Goal: Information Seeking & Learning: Learn about a topic

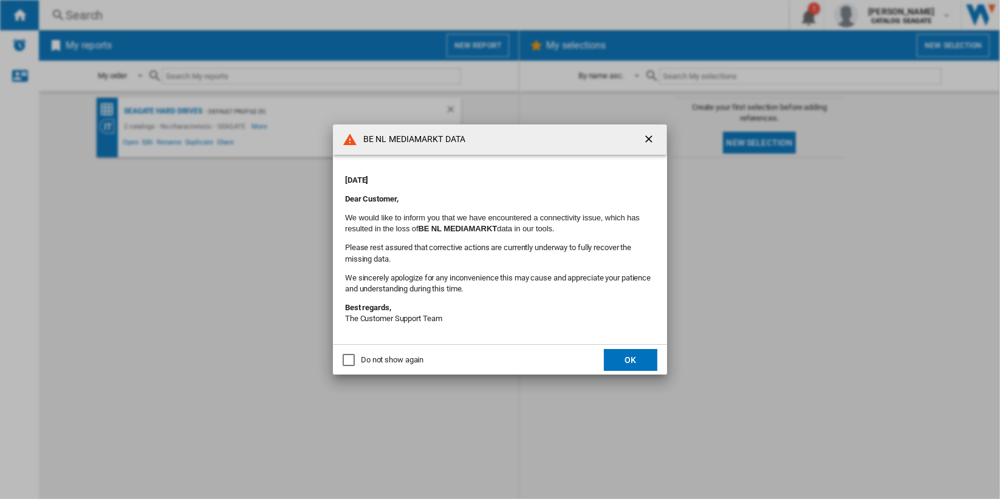
click at [648, 133] on ng-md-icon "getI18NText('BUTTONS.CLOSE_DIALOG')" at bounding box center [650, 140] width 15 height 15
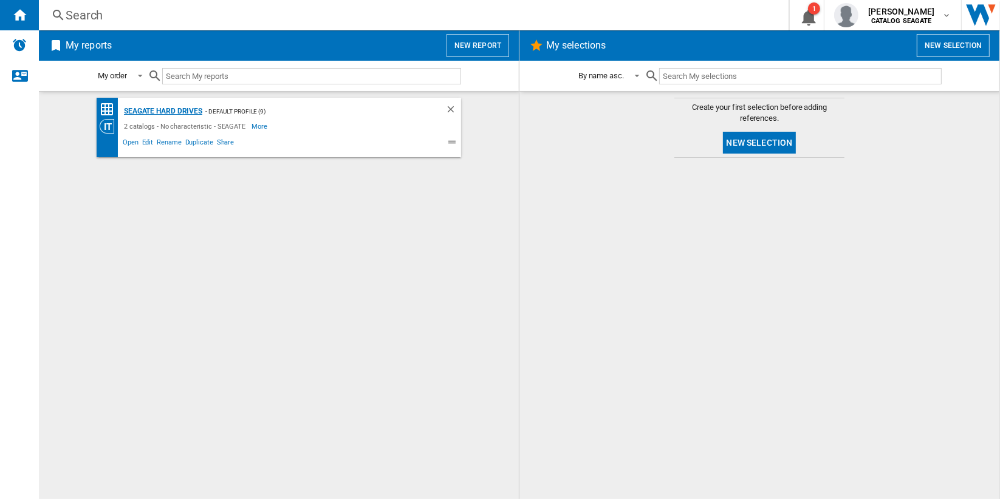
click at [176, 113] on div "Seagate Hard Drives" at bounding box center [161, 111] width 81 height 15
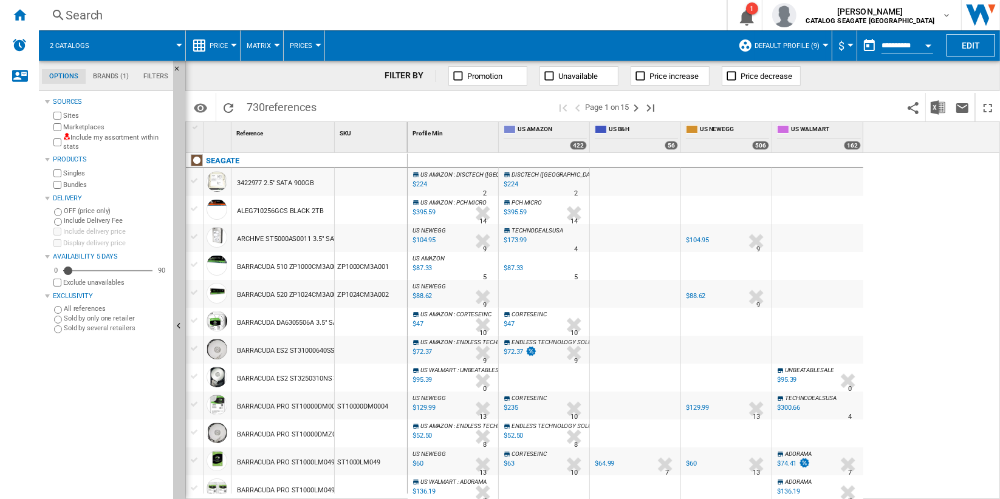
click at [295, 186] on div "3422977 2.5'' SATA 900GB" at bounding box center [275, 184] width 77 height 28
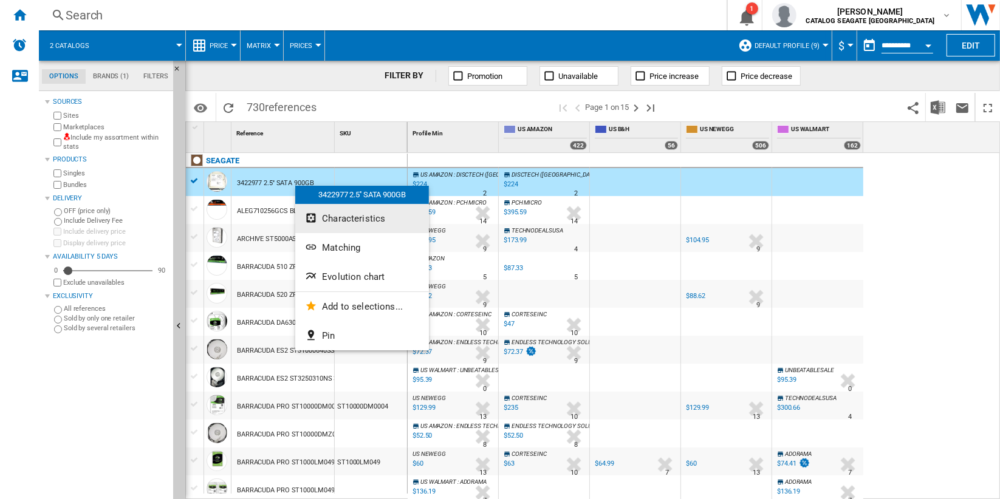
click at [382, 221] on span "Characteristics" at bounding box center [353, 218] width 63 height 11
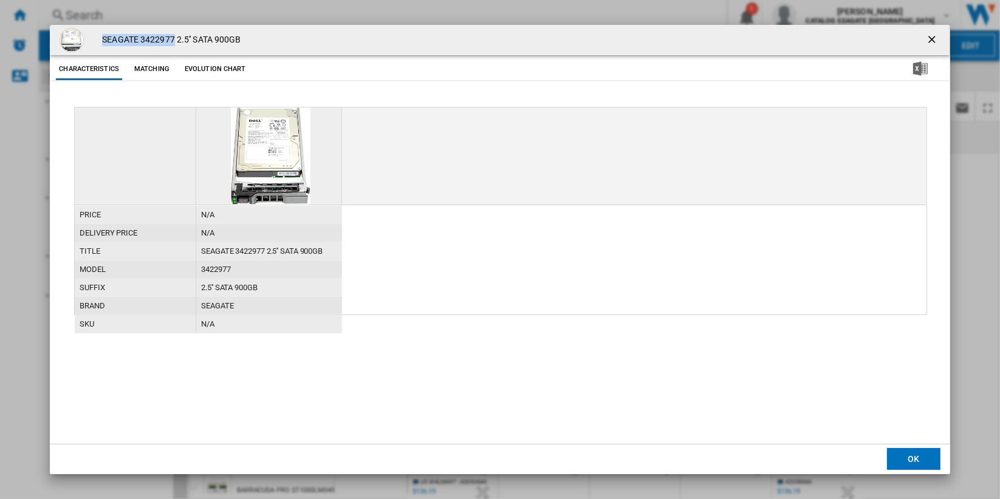
drag, startPoint x: 173, startPoint y: 38, endPoint x: 100, endPoint y: 39, distance: 73.5
click at [100, 39] on h4 "SEAGATE 3422977 2.5'' SATA 900GB" at bounding box center [168, 40] width 145 height 12
copy h4 "SEAGATE 3422977"
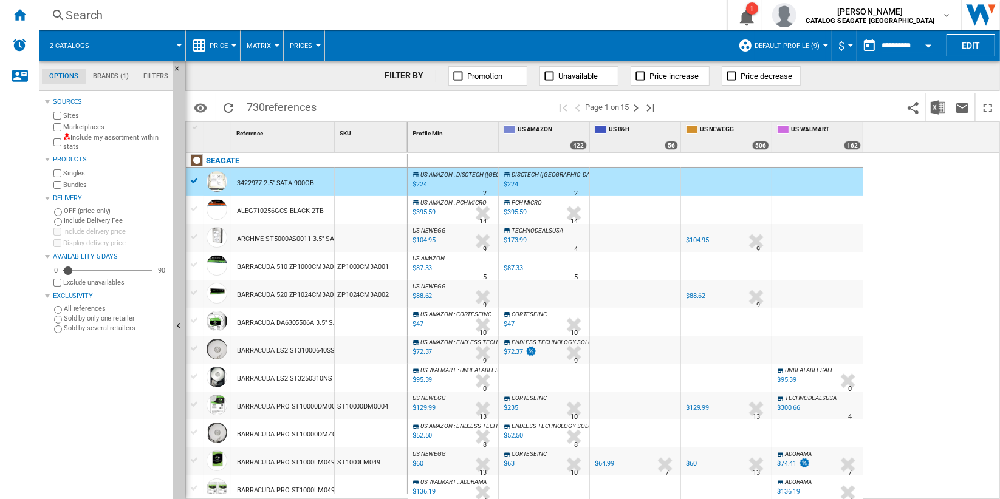
click at [303, 209] on div "ALEG710256GCS BLACK 2TB" at bounding box center [280, 211] width 87 height 28
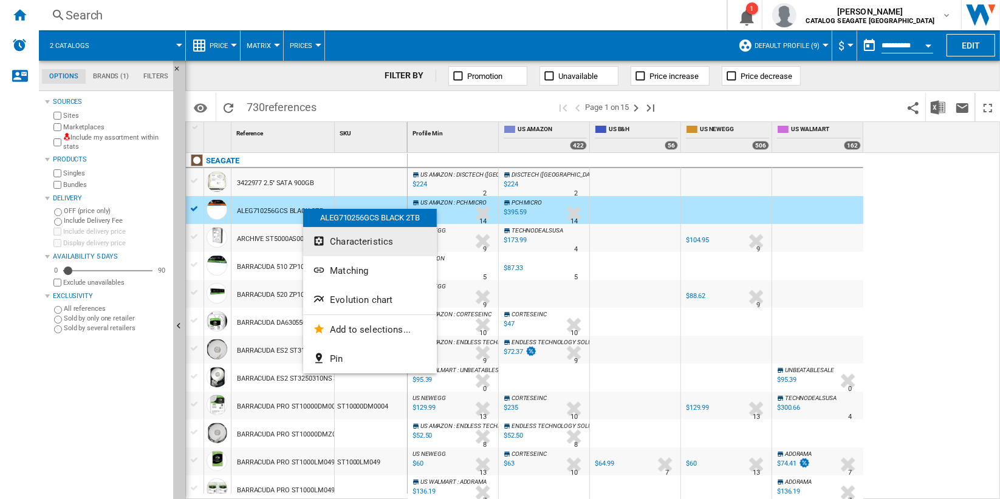
click at [381, 244] on span "Characteristics" at bounding box center [361, 241] width 63 height 11
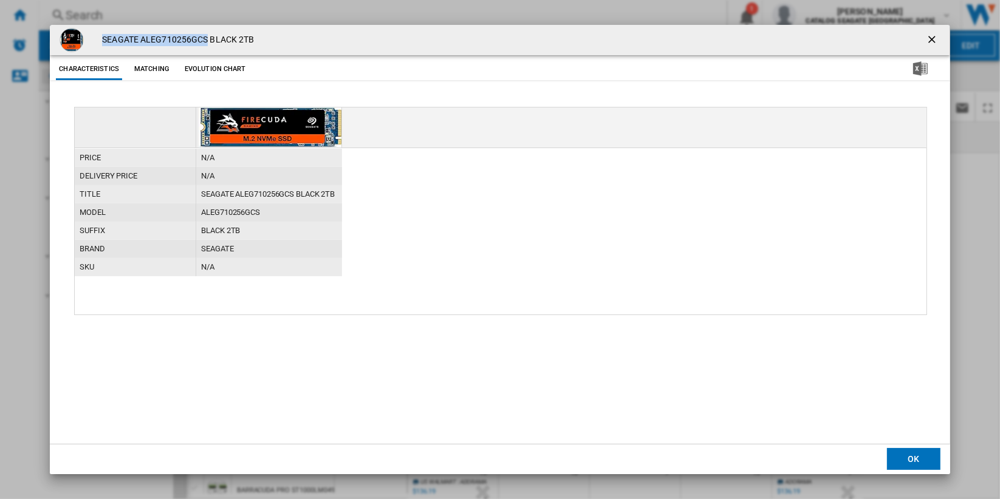
drag, startPoint x: 103, startPoint y: 38, endPoint x: 205, endPoint y: 37, distance: 101.5
click at [205, 37] on h4 "SEAGATE ALEG710256GCS BLACK 2TB" at bounding box center [175, 40] width 158 height 12
copy h4 "SEAGATE ALEG710256GCS"
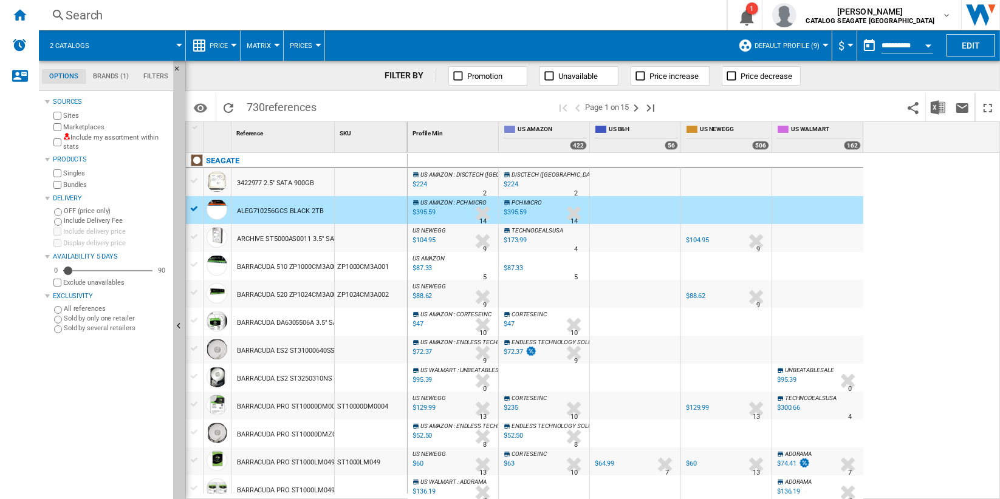
click at [518, 211] on div "$395.59" at bounding box center [515, 212] width 23 height 8
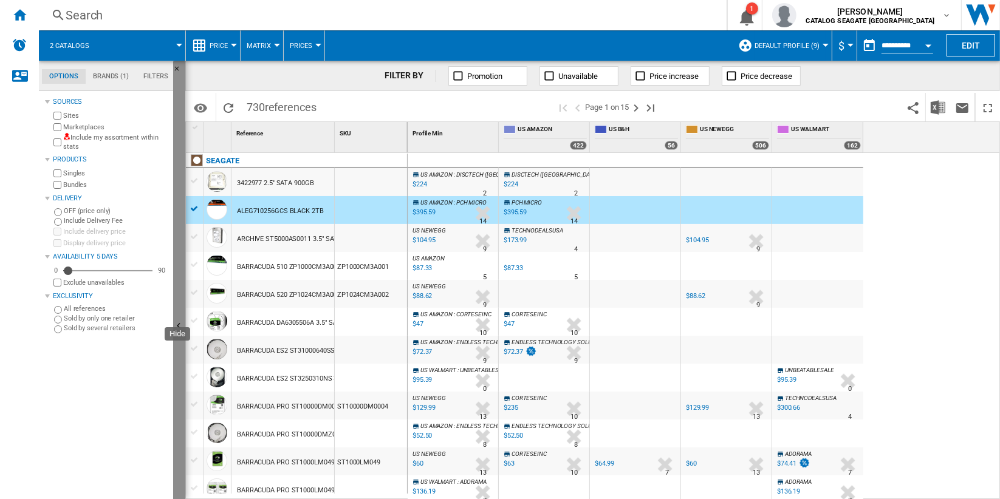
click at [181, 214] on button "Hide" at bounding box center [179, 327] width 12 height 533
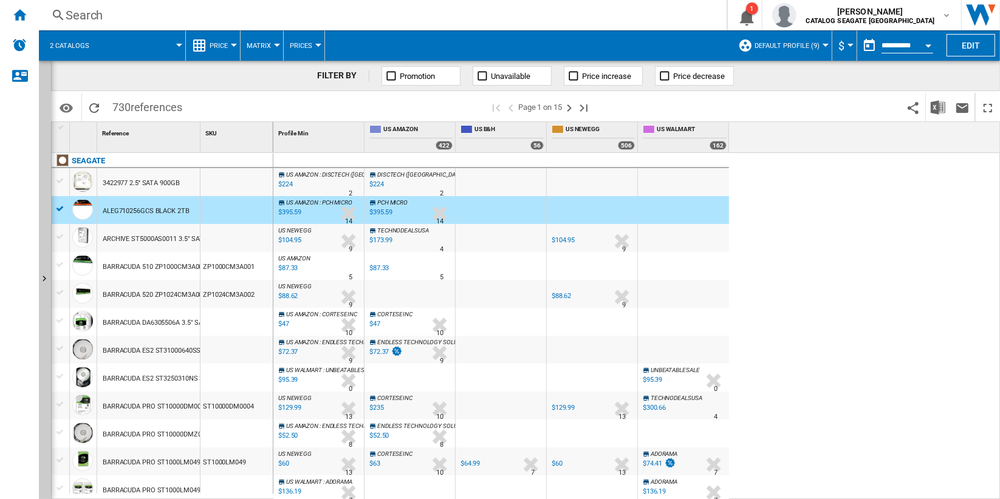
scroll to position [135, 0]
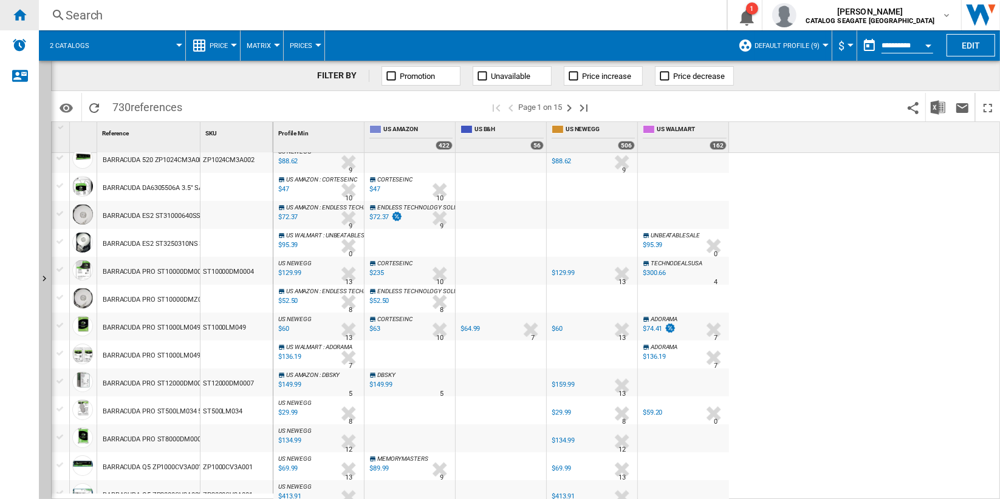
click at [21, 21] on ng-md-icon "Home" at bounding box center [19, 14] width 15 height 15
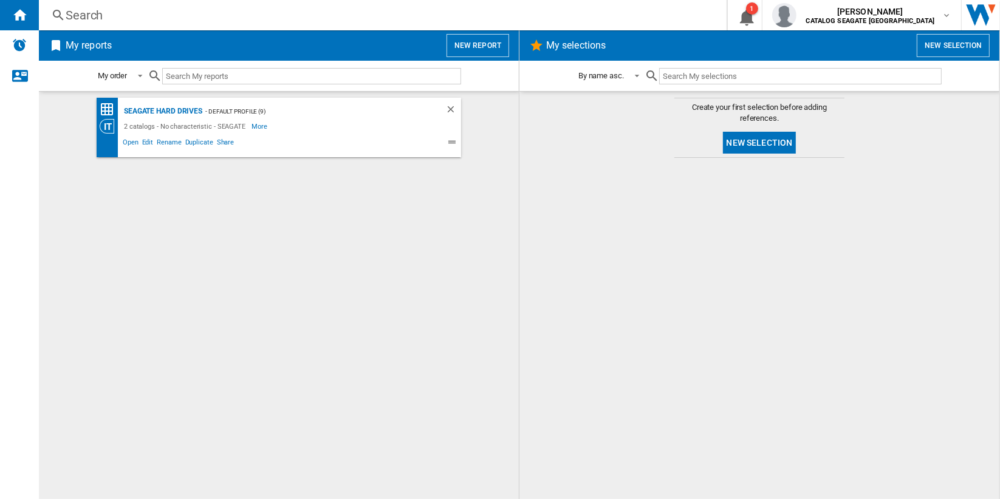
click at [485, 51] on button "New report" at bounding box center [478, 45] width 63 height 23
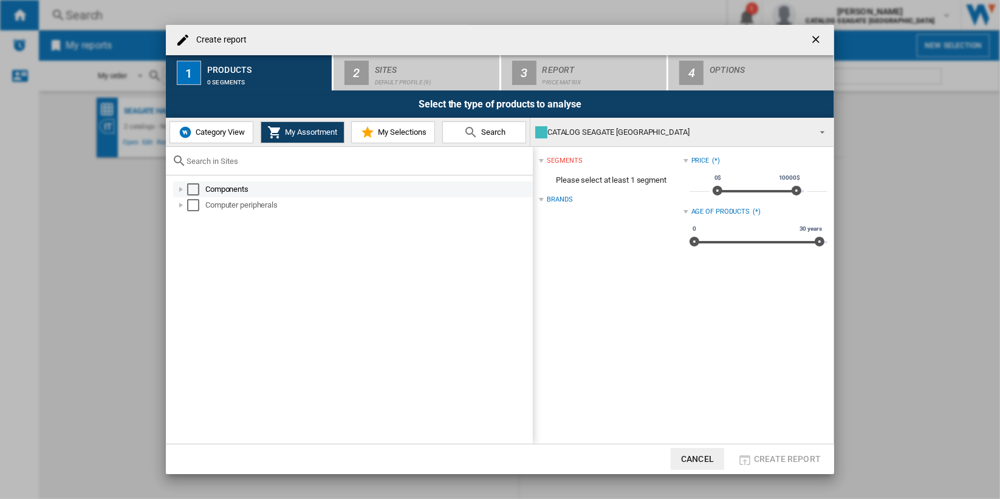
click at [193, 189] on div "Select" at bounding box center [193, 189] width 12 height 12
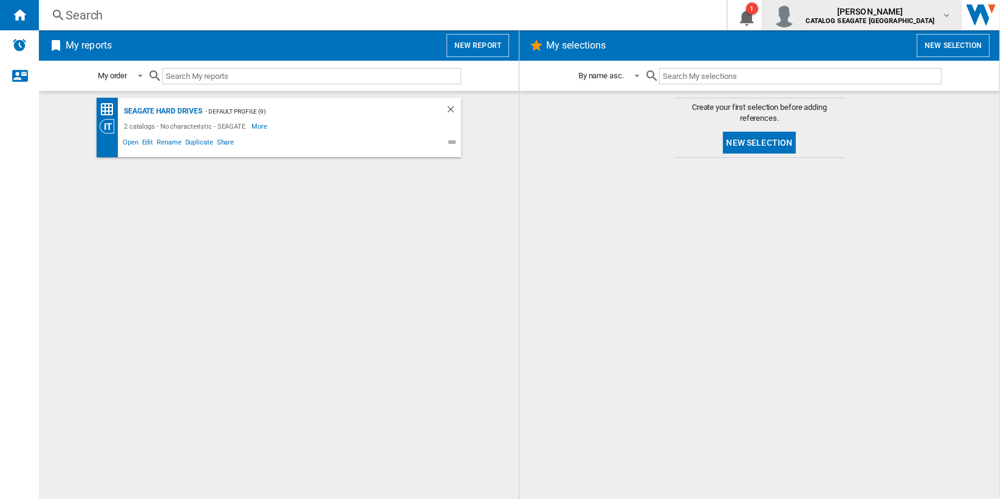
click at [932, 16] on span "[PERSON_NAME]" at bounding box center [870, 11] width 129 height 12
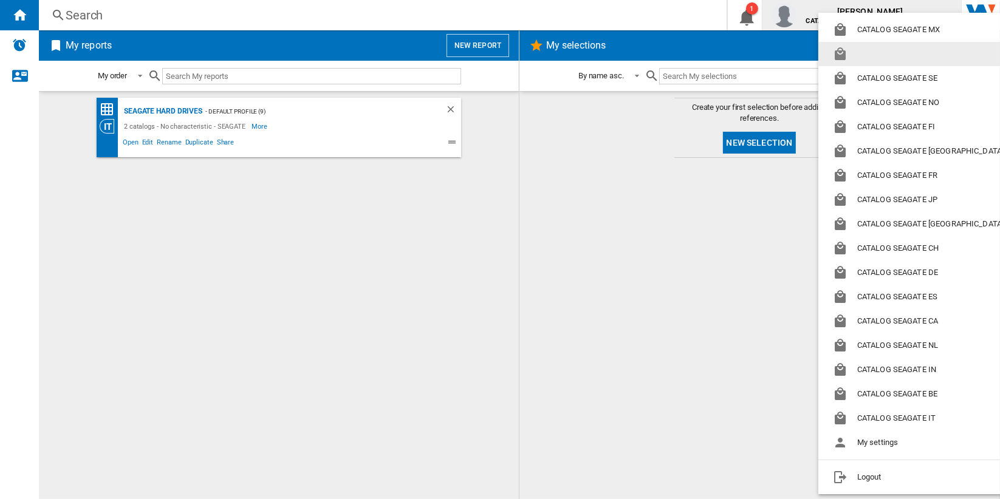
click at [904, 50] on button "button" at bounding box center [920, 54] width 205 height 24
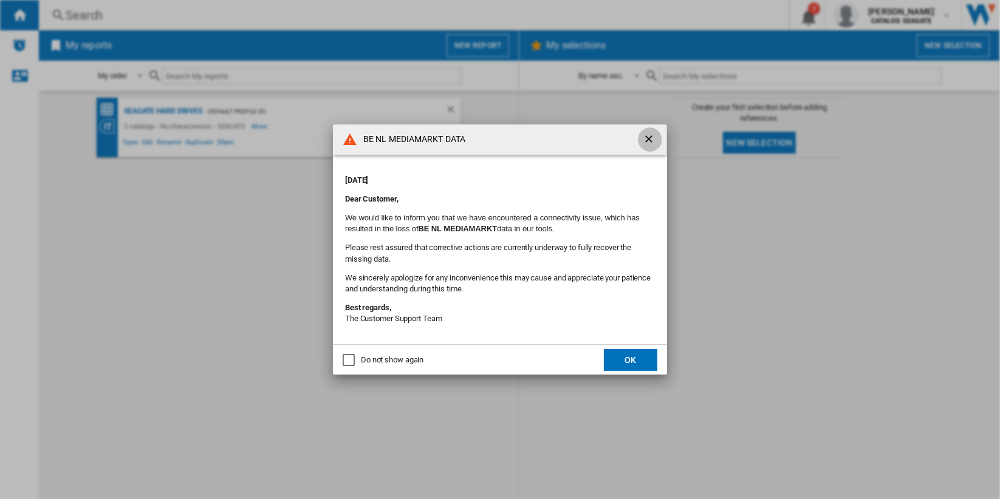
click at [650, 140] on ng-md-icon "getI18NText('BUTTONS.CLOSE_DIALOG')" at bounding box center [650, 140] width 15 height 15
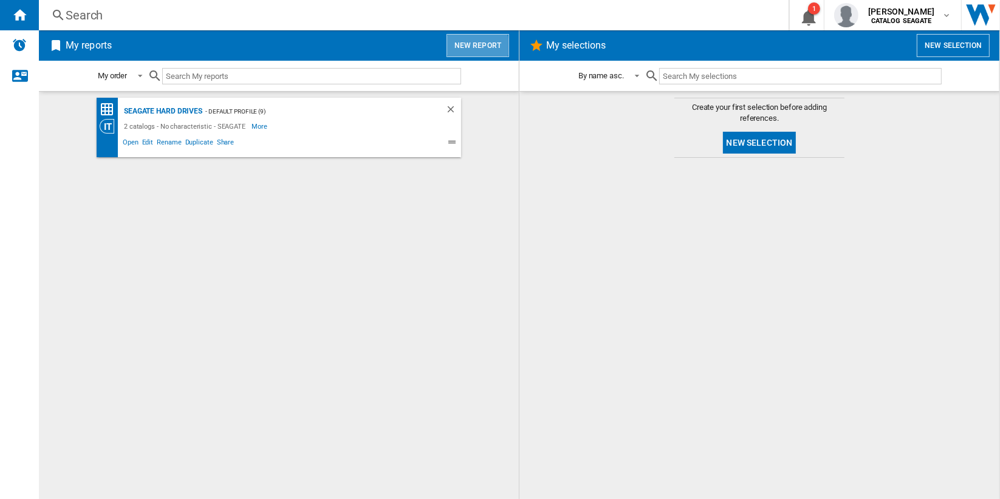
click at [475, 46] on button "New report" at bounding box center [478, 45] width 63 height 23
click at [929, 16] on span "[PERSON_NAME]" at bounding box center [901, 11] width 66 height 12
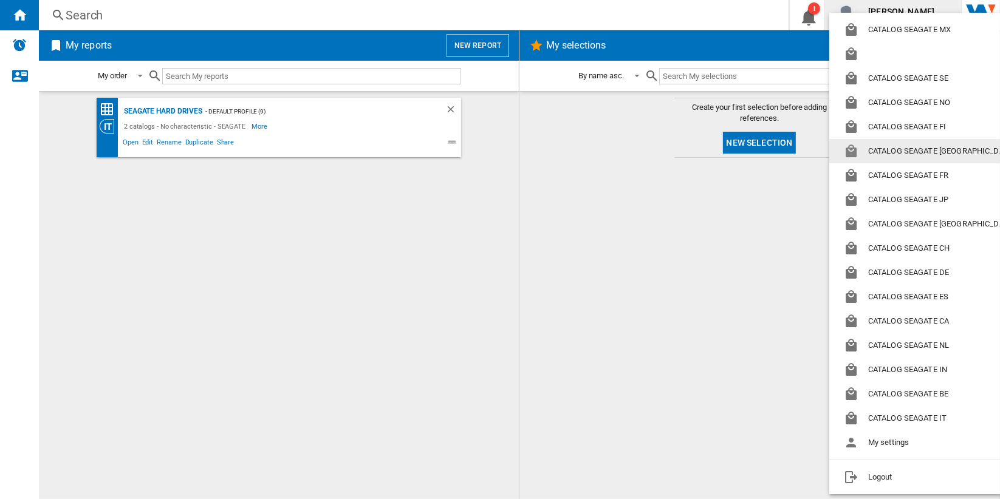
click at [926, 155] on button "CATALOG SEAGATE [GEOGRAPHIC_DATA]" at bounding box center [931, 151] width 205 height 24
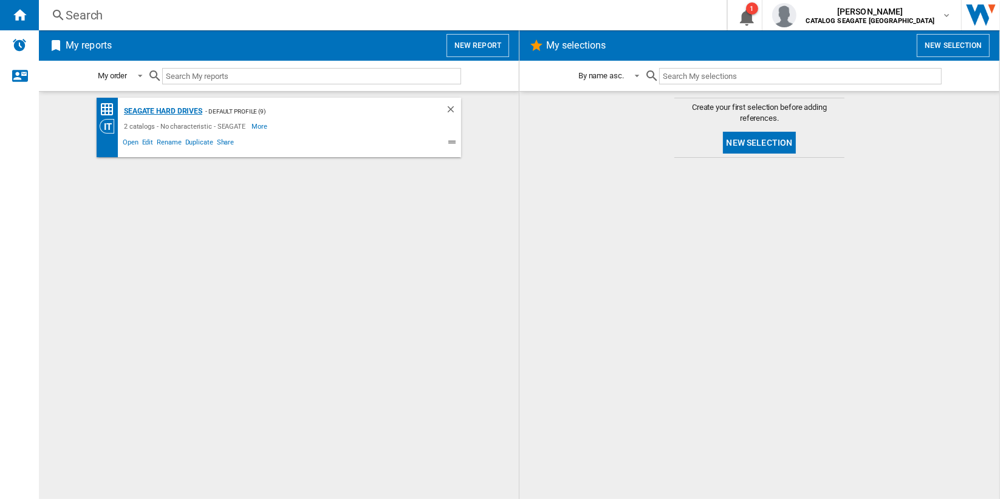
click at [176, 114] on div "Seagate Hard Drives" at bounding box center [161, 111] width 81 height 15
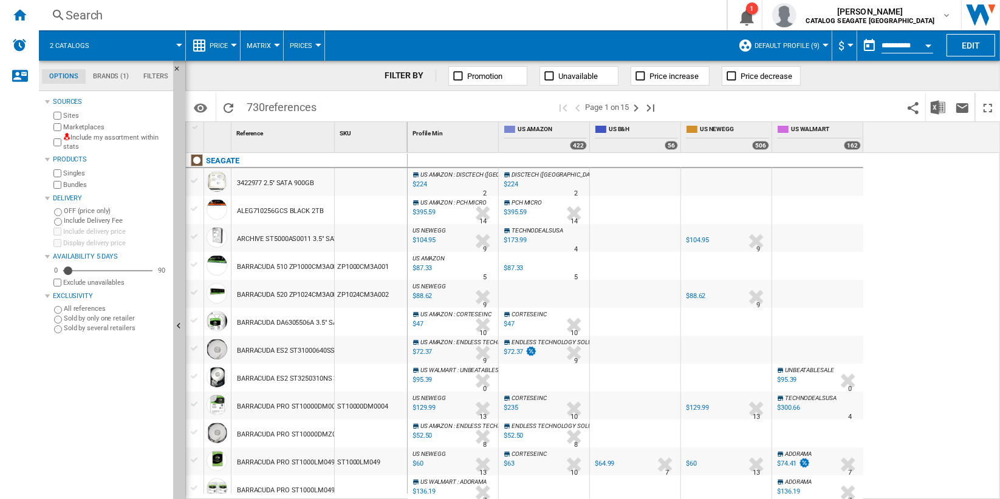
click at [800, 44] on span "Default profile (9)" at bounding box center [787, 46] width 65 height 8
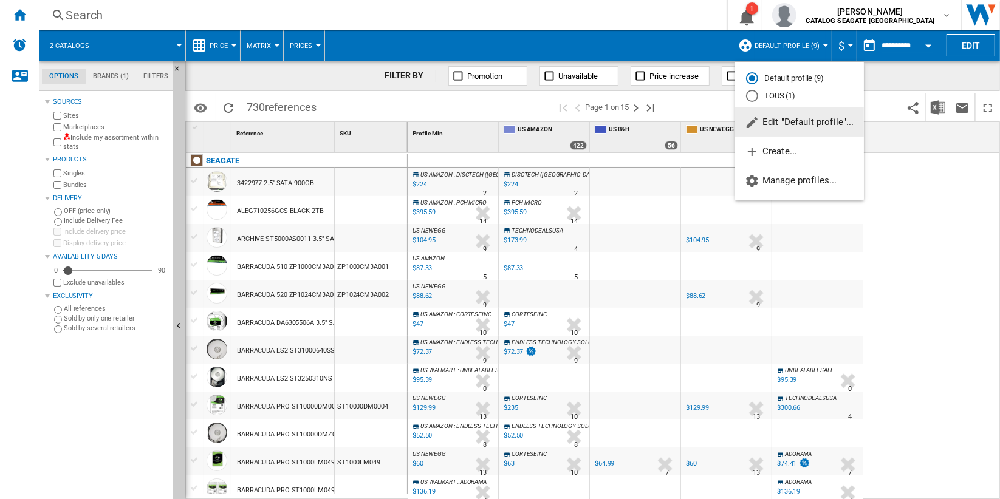
click at [891, 78] on md-backdrop at bounding box center [500, 249] width 1000 height 499
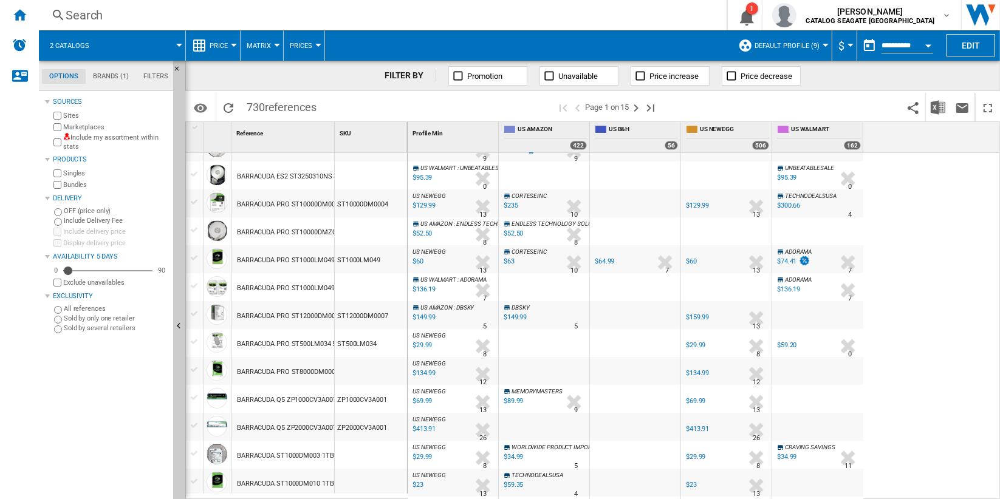
scroll to position [472, 0]
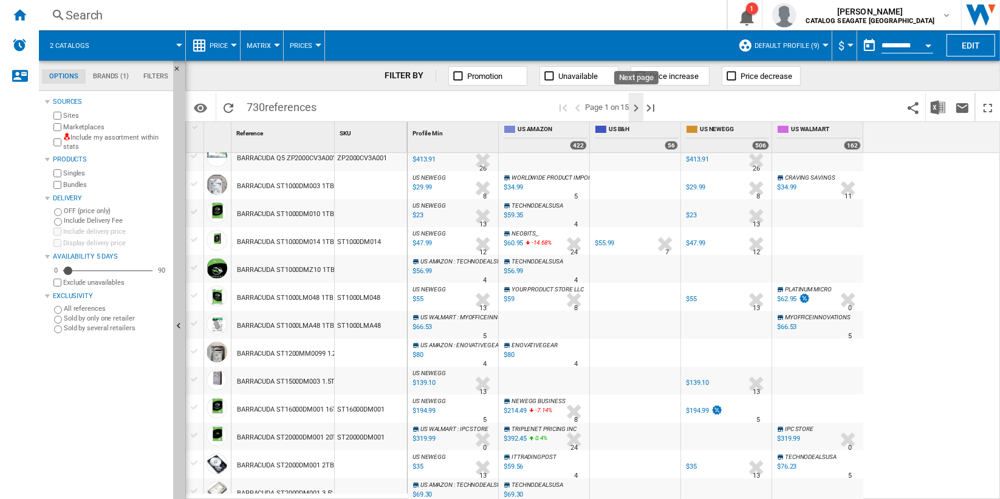
click at [638, 109] on ng-md-icon "Next page" at bounding box center [636, 108] width 15 height 15
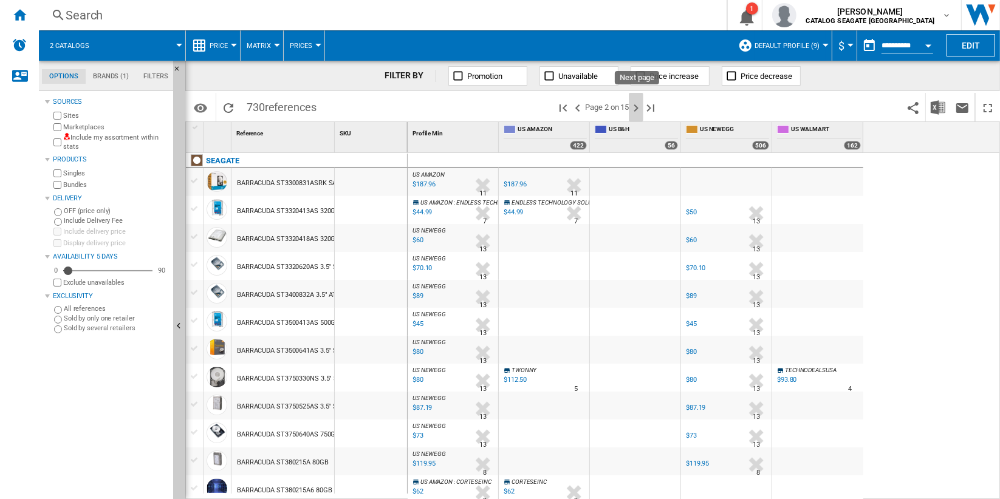
click at [638, 109] on ng-md-icon "Next page" at bounding box center [636, 108] width 15 height 15
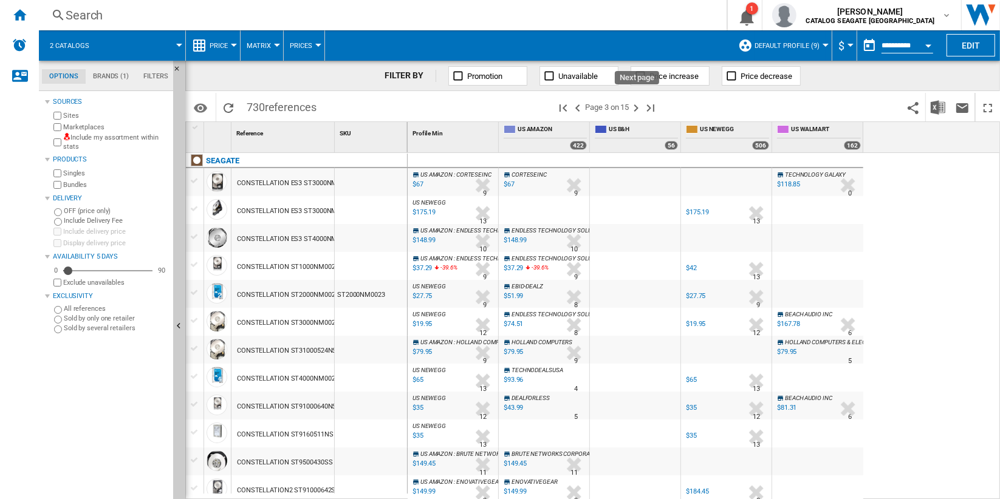
click at [638, 109] on ng-md-icon "Next page" at bounding box center [636, 108] width 15 height 15
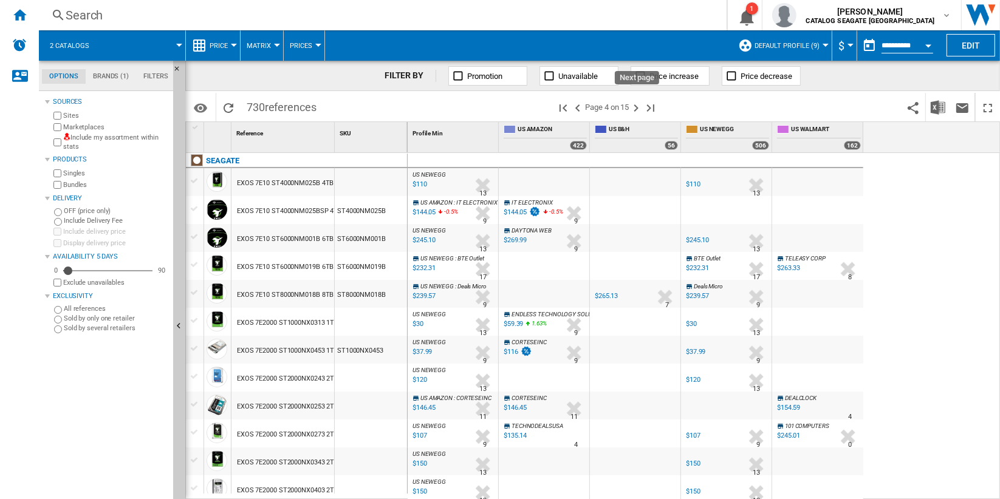
click at [638, 109] on ng-md-icon "Next page" at bounding box center [636, 108] width 15 height 15
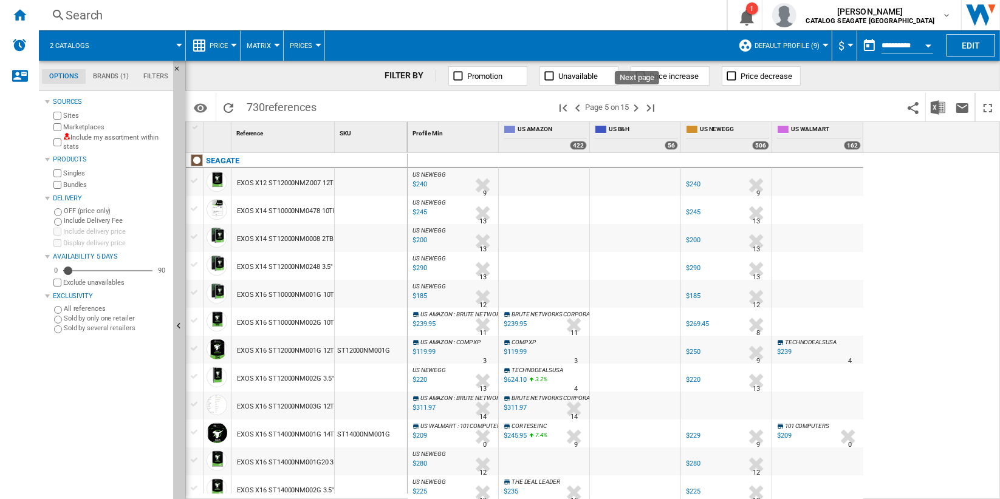
click at [638, 109] on ng-md-icon "Next page" at bounding box center [636, 108] width 15 height 15
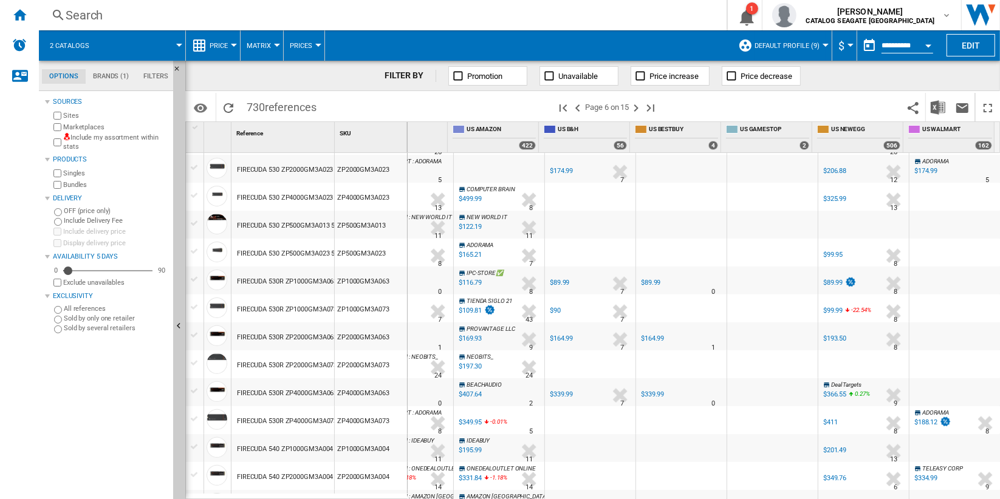
scroll to position [540, 0]
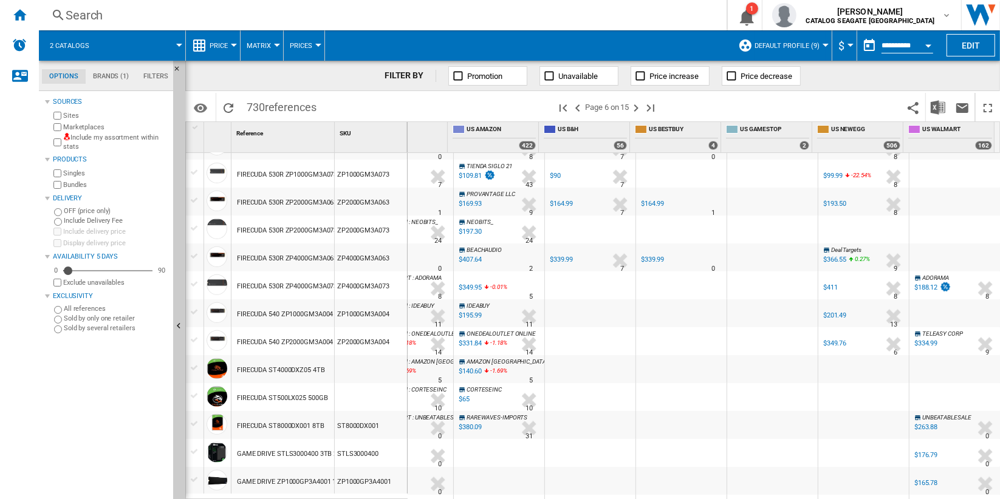
click at [370, 264] on div "ZP4000GM3A063" at bounding box center [371, 258] width 72 height 28
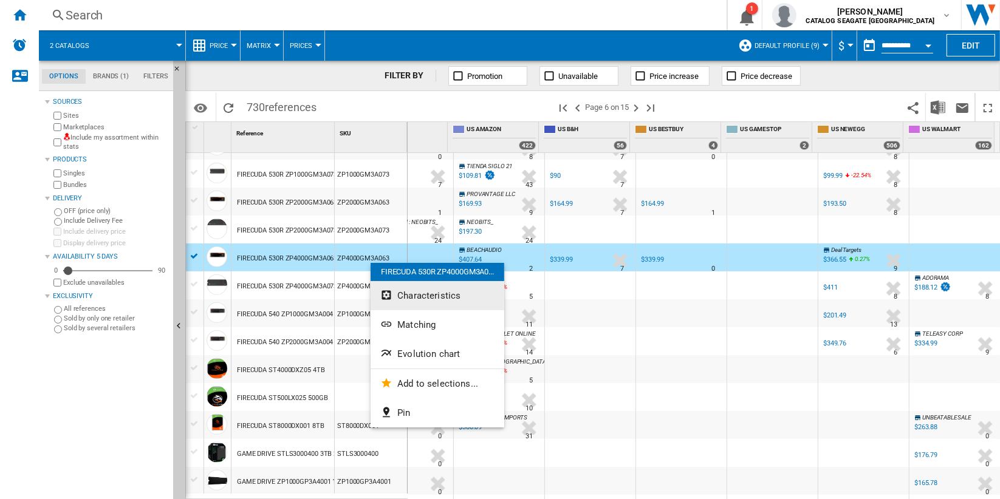
click at [471, 293] on button "Characteristics" at bounding box center [438, 295] width 134 height 29
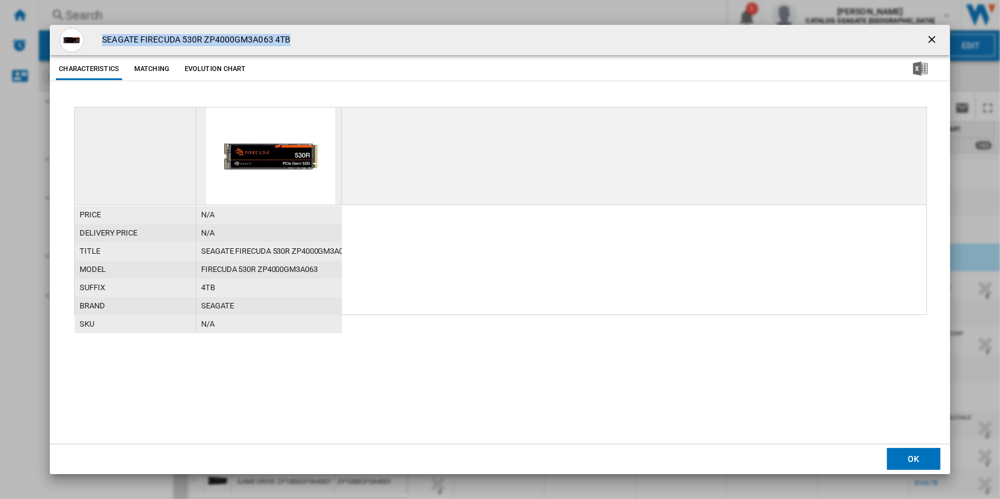
drag, startPoint x: 103, startPoint y: 39, endPoint x: 340, endPoint y: 41, distance: 237.0
click at [340, 41] on div "SEAGATE FIRECUDA 530R ZP4000GM3A063 4TB" at bounding box center [500, 40] width 900 height 30
copy h4 "SEAGATE FIRECUDA 530R ZP4000GM3A063 4TB"
